Goal: Task Accomplishment & Management: Use online tool/utility

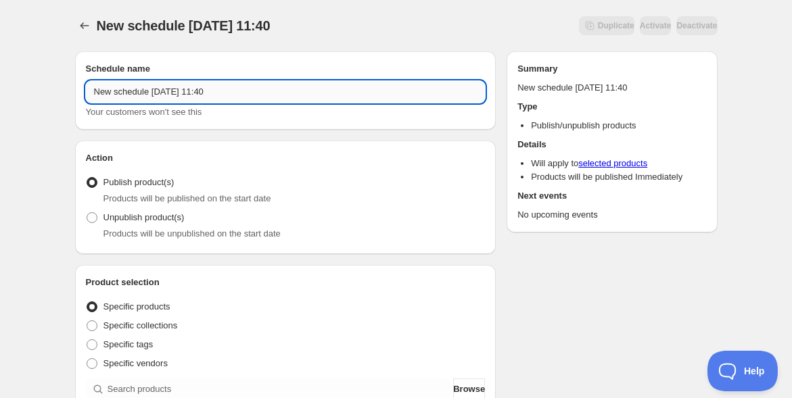
click at [287, 95] on input "New schedule [DATE] 11:40" at bounding box center [286, 92] width 400 height 22
paste input "10/1-3[PERSON_NAME]イベント@[GEOGRAPHIC_DATA]"
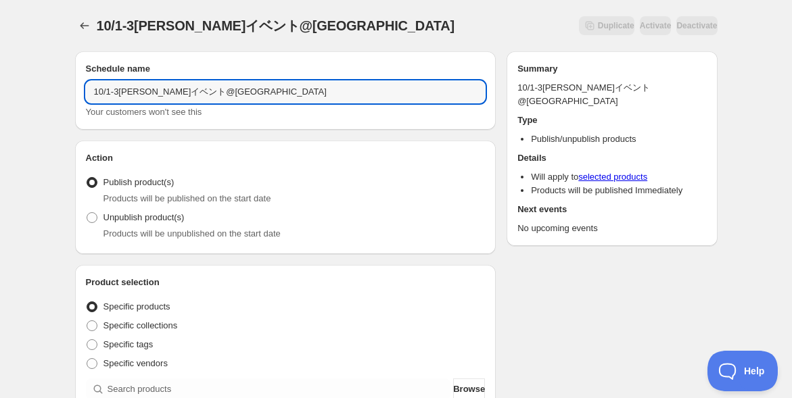
type input "10/1-3[PERSON_NAME]イベント@[GEOGRAPHIC_DATA]"
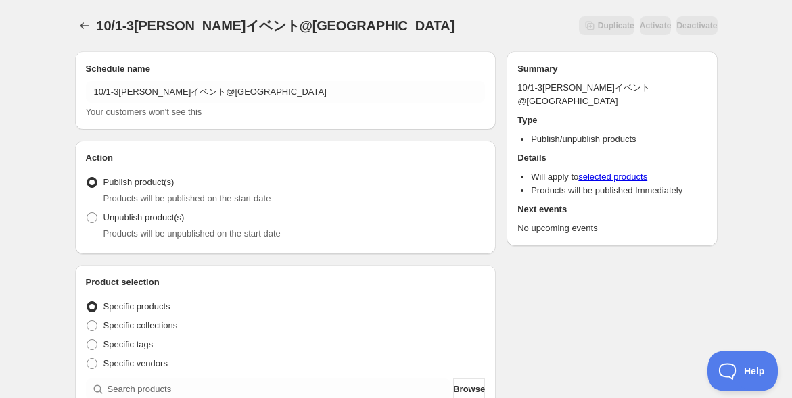
click at [93, 216] on span at bounding box center [92, 217] width 11 height 11
click at [87, 213] on input "Unpublish product(s)" at bounding box center [87, 212] width 1 height 1
radio input "true"
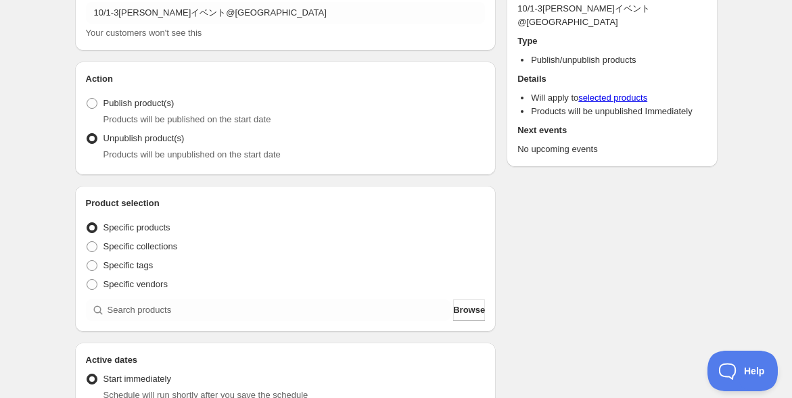
scroll to position [150, 0]
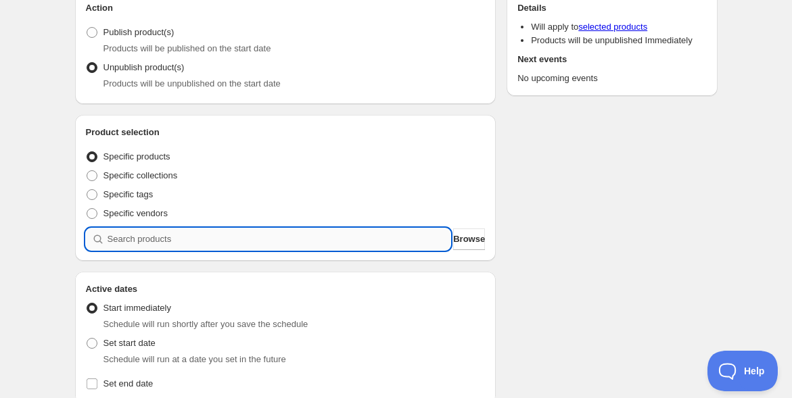
click at [157, 234] on input "search" at bounding box center [278, 240] width 343 height 22
paste input "【[DATE]～[DATE]】北の[PERSON_NAME]で[PERSON_NAME]と実践する「本物の鎮魂」～ご神域で極まる祓い・鎮魂・言霊 基礎徹底マス…"
type input "【[DATE]～[DATE]】北の[PERSON_NAME]で[PERSON_NAME]と実践する「本物の鎮魂」～ご神域で極まる祓い・鎮魂・言霊 基礎徹底マス…"
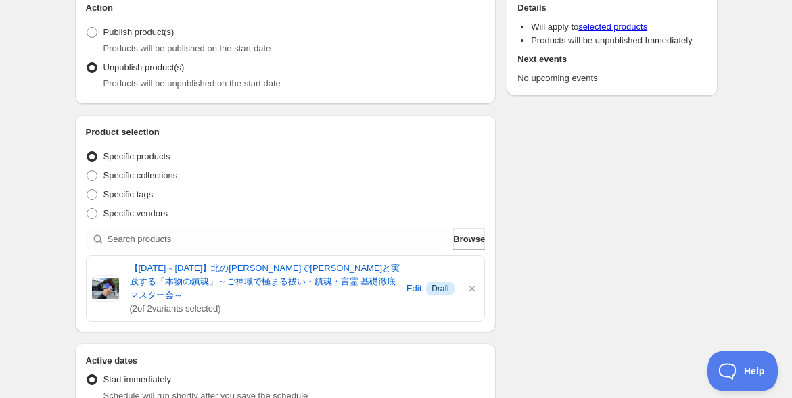
scroll to position [225, 0]
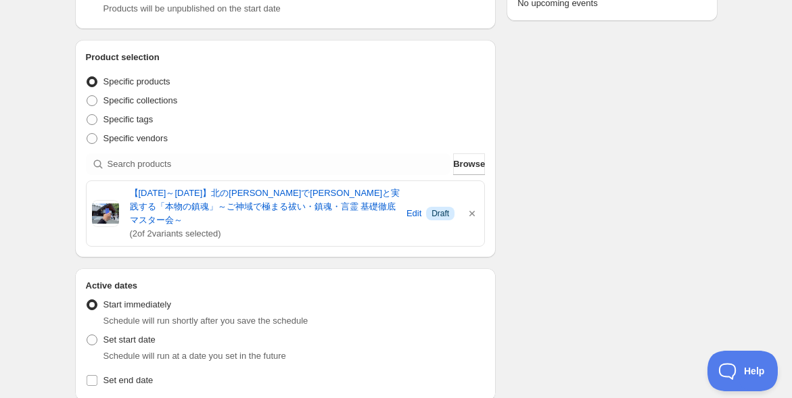
click at [36, 229] on div "10/1-3[PERSON_NAME]イベント@[GEOGRAPHIC_DATA]. This page is ready 10/1-3[PERSON_NAM…" at bounding box center [396, 324] width 792 height 1099
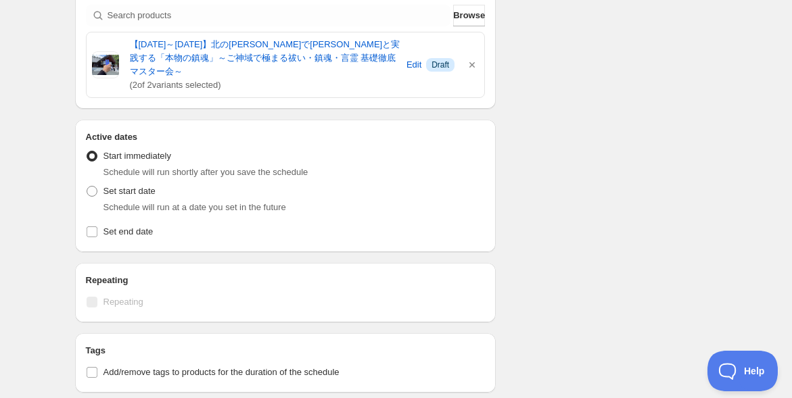
scroll to position [375, 0]
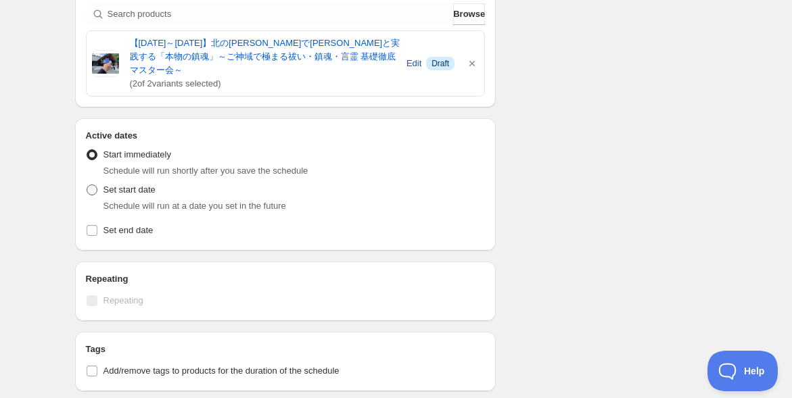
click at [89, 185] on span at bounding box center [92, 190] width 11 height 11
click at [87, 185] on input "Set start date" at bounding box center [87, 185] width 1 height 1
radio input "true"
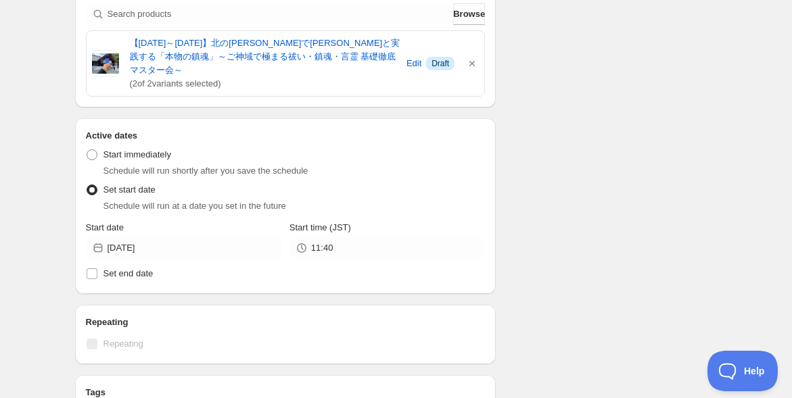
click at [50, 188] on div "10/1-3[PERSON_NAME]イベント@[GEOGRAPHIC_DATA]. This page is ready 10/1-3[PERSON_NAM…" at bounding box center [396, 196] width 792 height 1143
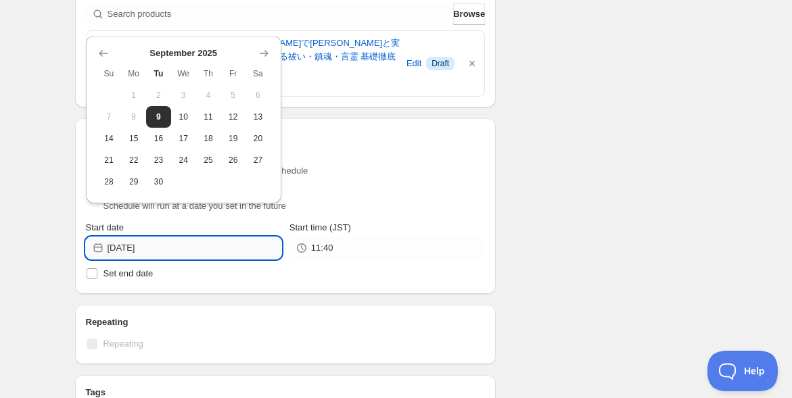
click at [174, 237] on input "[DATE]" at bounding box center [194, 248] width 174 height 22
click at [166, 184] on button "30" at bounding box center [158, 182] width 25 height 22
type input "[DATE]"
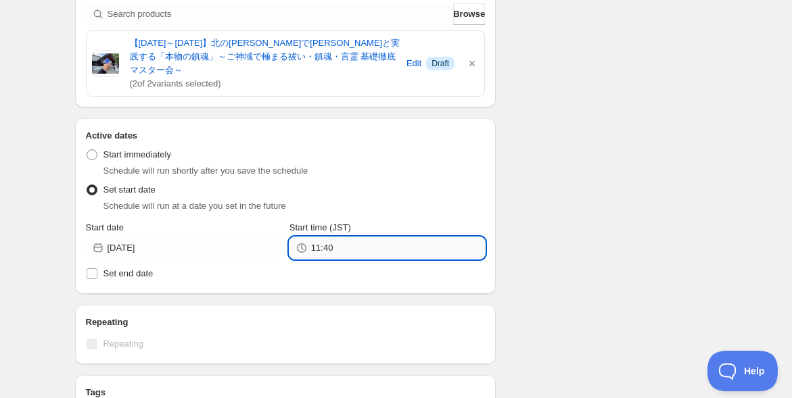
click at [329, 237] on input "11:40" at bounding box center [398, 248] width 174 height 22
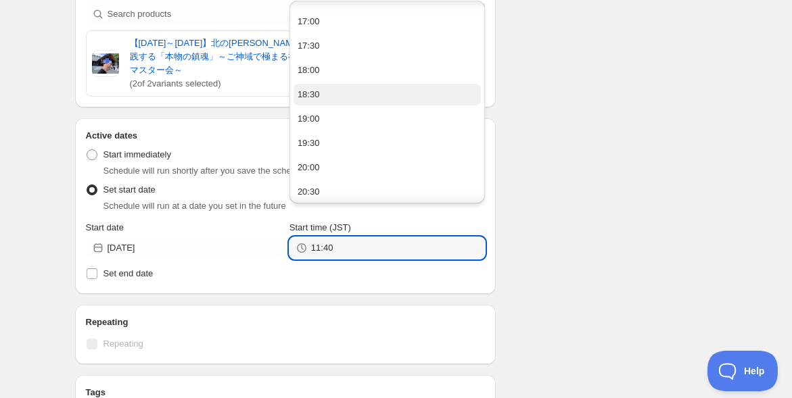
scroll to position [826, 0]
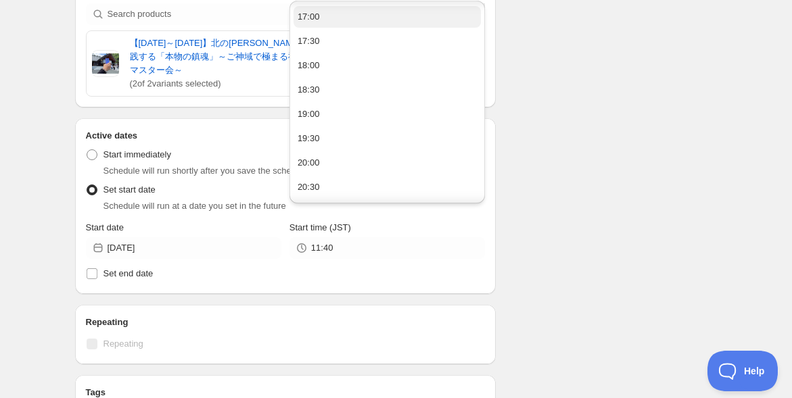
click at [371, 22] on button "17:00" at bounding box center [386, 17] width 187 height 22
type input "17:00"
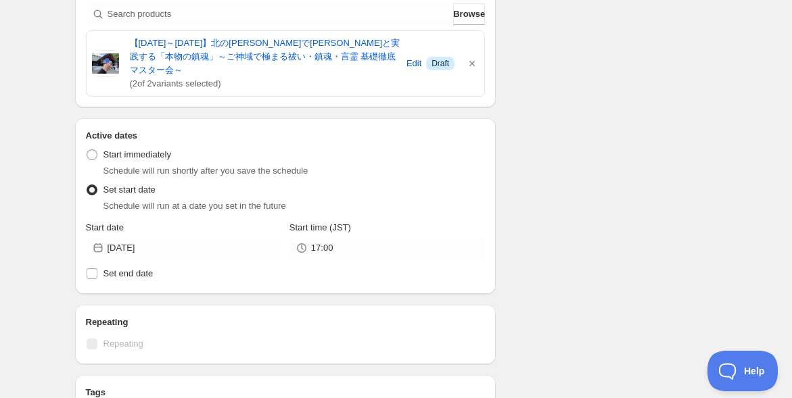
click at [36, 174] on div "10/1-3[PERSON_NAME]イベント@[GEOGRAPHIC_DATA]. This page is ready 10/1-3[PERSON_NAM…" at bounding box center [396, 196] width 792 height 1143
click at [31, 141] on div "10/1-3[PERSON_NAME]イベント@[GEOGRAPHIC_DATA]. This page is ready 10/1-3[PERSON_NAM…" at bounding box center [396, 196] width 792 height 1143
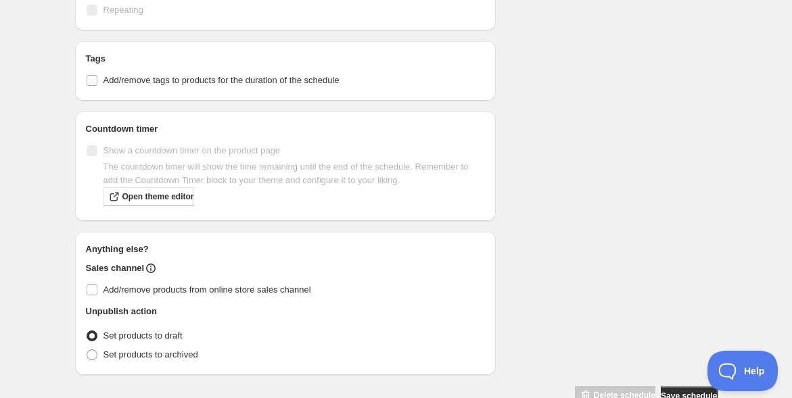
scroll to position [728, 0]
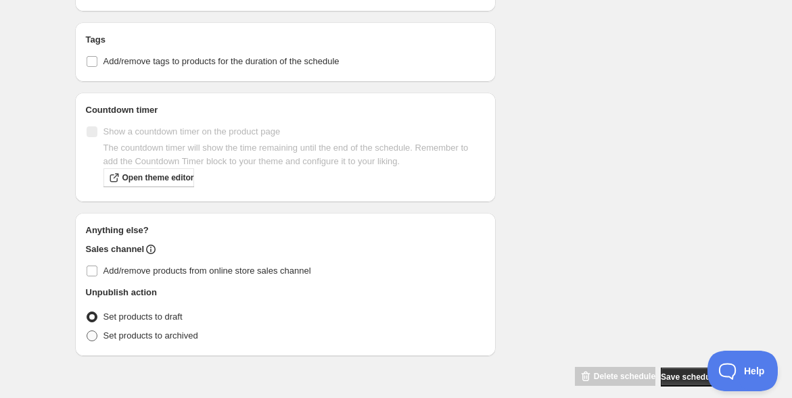
click at [96, 331] on span at bounding box center [92, 336] width 11 height 11
click at [87, 331] on input "Set products to archived" at bounding box center [87, 331] width 1 height 1
radio input "true"
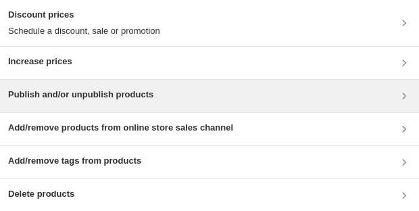
click at [306, 99] on div "Publish and/or unpublish products" at bounding box center [209, 96] width 403 height 16
